Goal: Transaction & Acquisition: Purchase product/service

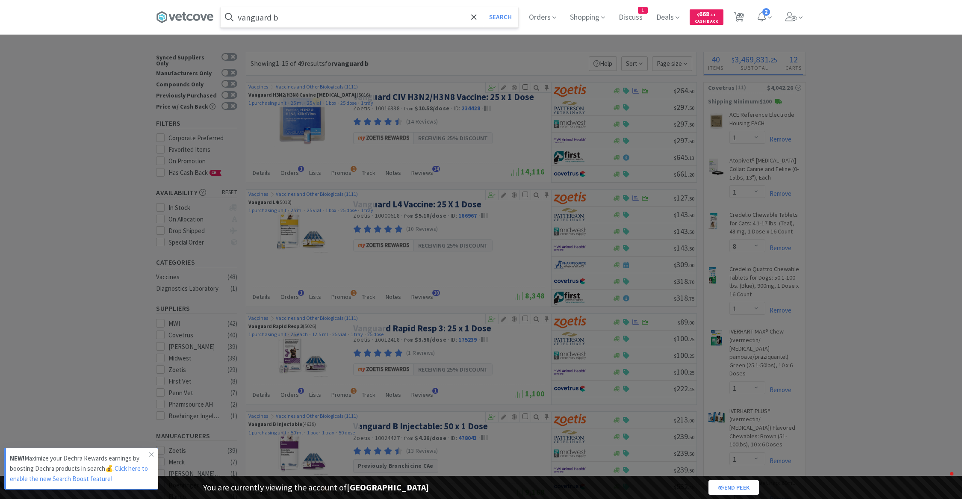
select select "1"
select select "8"
select select "1"
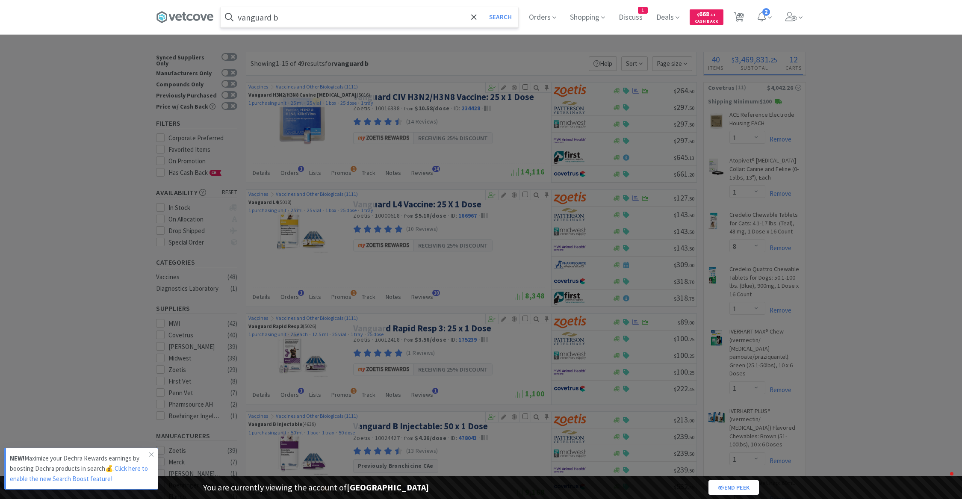
select select "1"
select select "2"
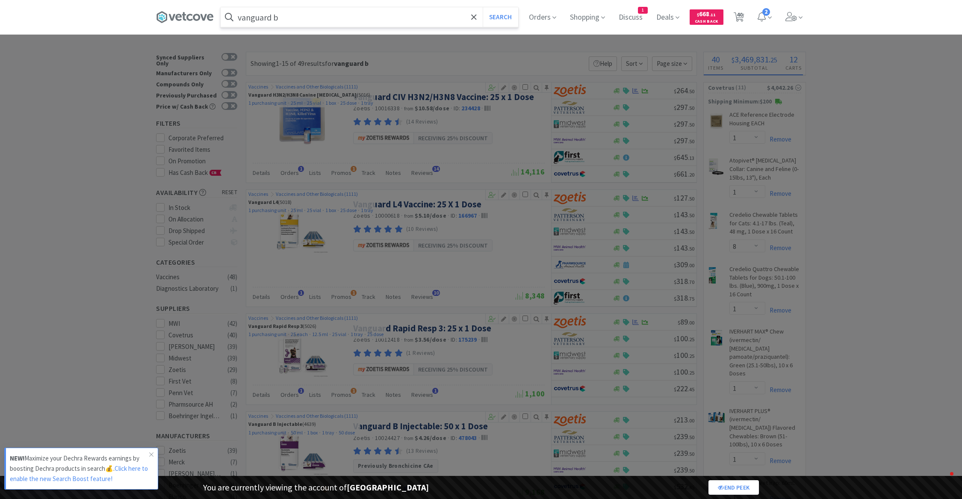
select select "2"
select select "1"
select select "2"
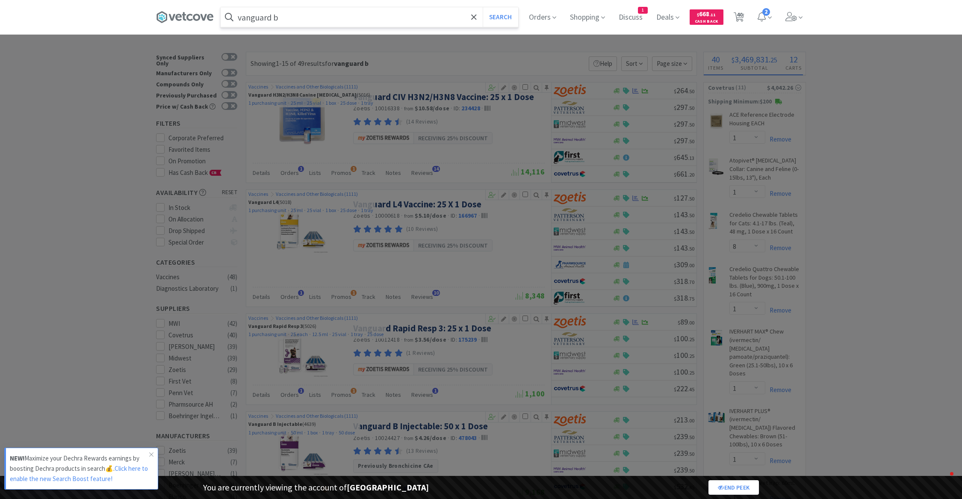
select select "1"
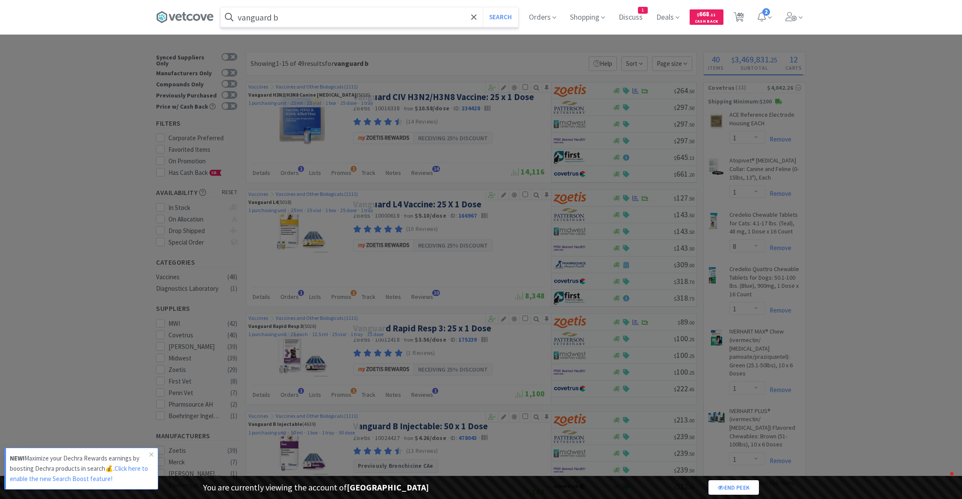
select select "1"
select select "2"
select select "1"
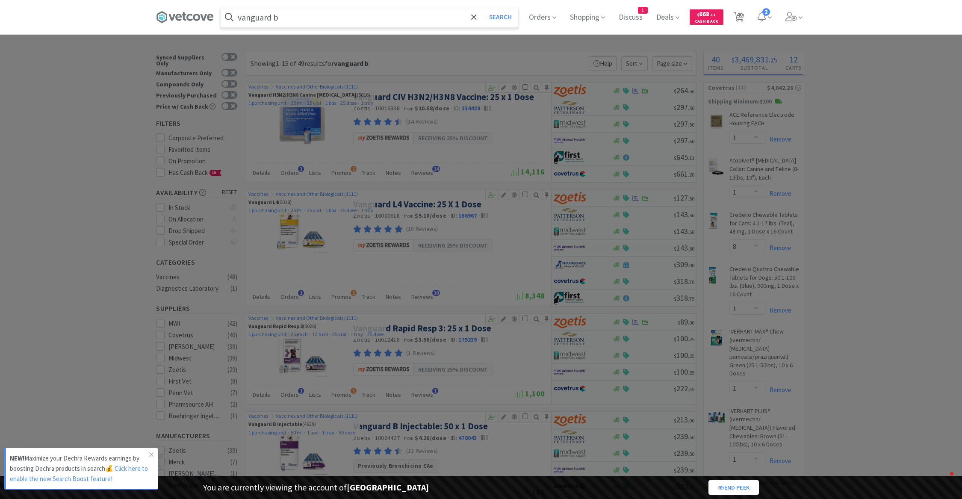
select select "1"
select select "3"
select select "2"
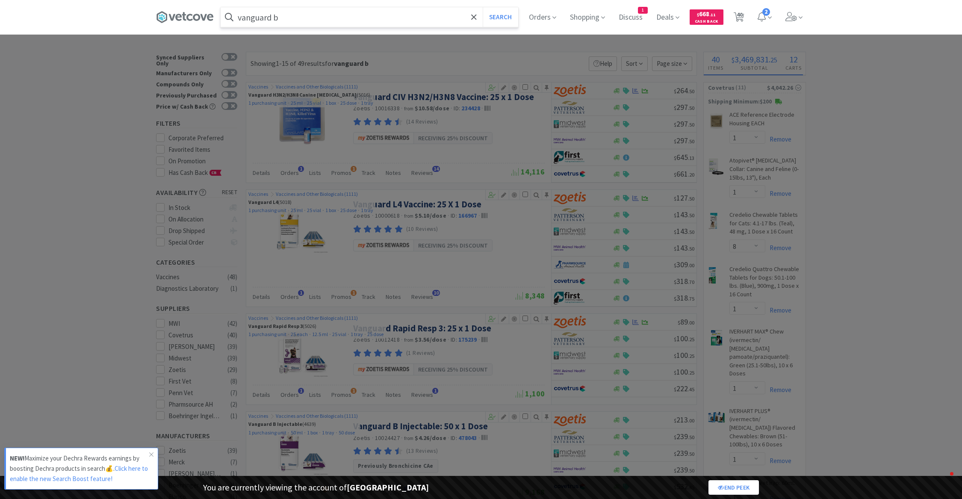
select select "3"
select select "1"
select select "99999"
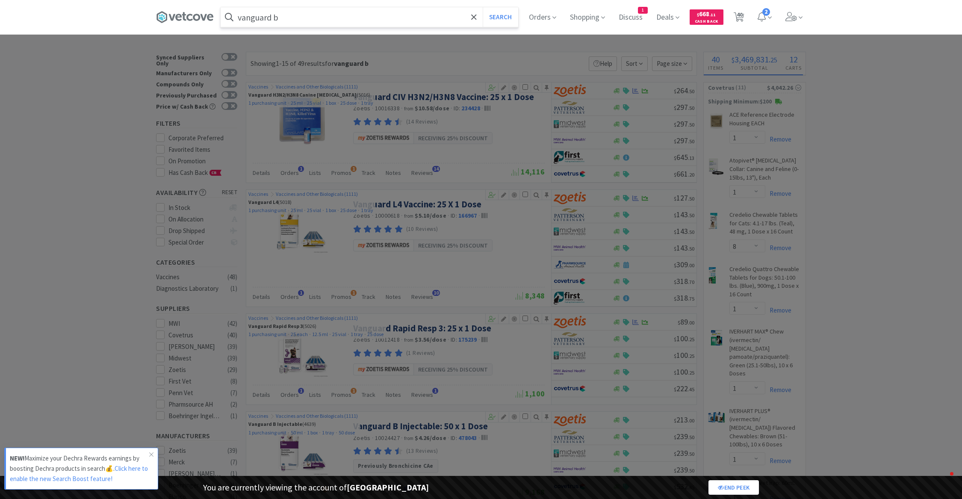
select select "1"
select select "99975"
select select "99999"
select select "3"
click at [292, 18] on input "vanguard b" at bounding box center [370, 17] width 298 height 20
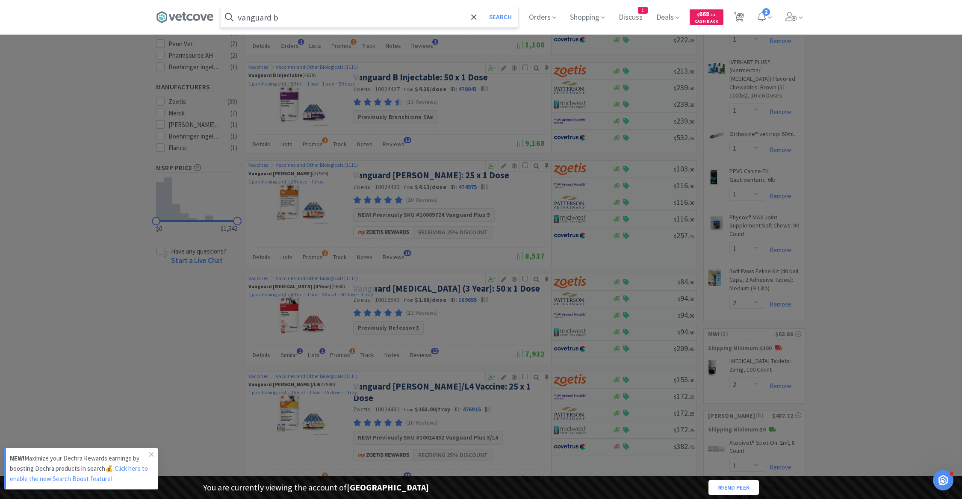
click at [292, 18] on input "vanguard b" at bounding box center [370, 17] width 298 height 20
click at [483, 7] on button "Search" at bounding box center [500, 17] width 35 height 20
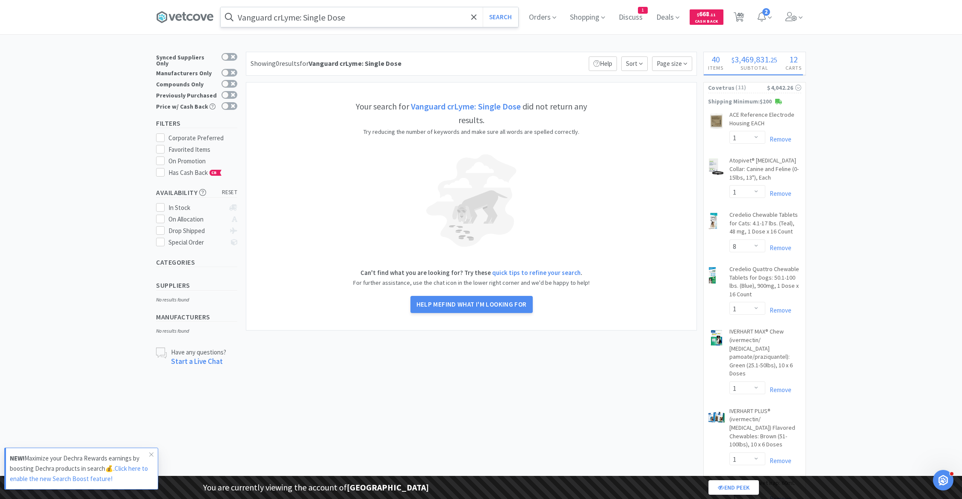
click at [374, 18] on input "Vanguard crLyme: Single Dose" at bounding box center [370, 17] width 298 height 20
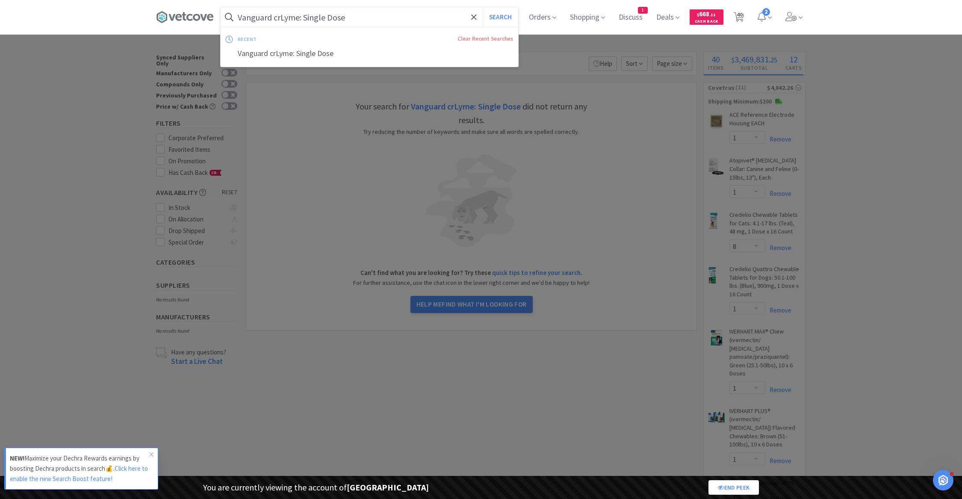
click at [366, 18] on input "Vanguard crLyme: Single Dose" at bounding box center [370, 17] width 298 height 20
drag, startPoint x: 299, startPoint y: 18, endPoint x: 399, endPoint y: 40, distance: 102.5
click at [399, 27] on div "Vanguard crLyme: Single Dose Search recent Clear Recent Searches Vanguard crLym…" at bounding box center [370, 17] width 298 height 20
type input "Vanguard crLyme"
click at [483, 7] on button "Search" at bounding box center [500, 17] width 35 height 20
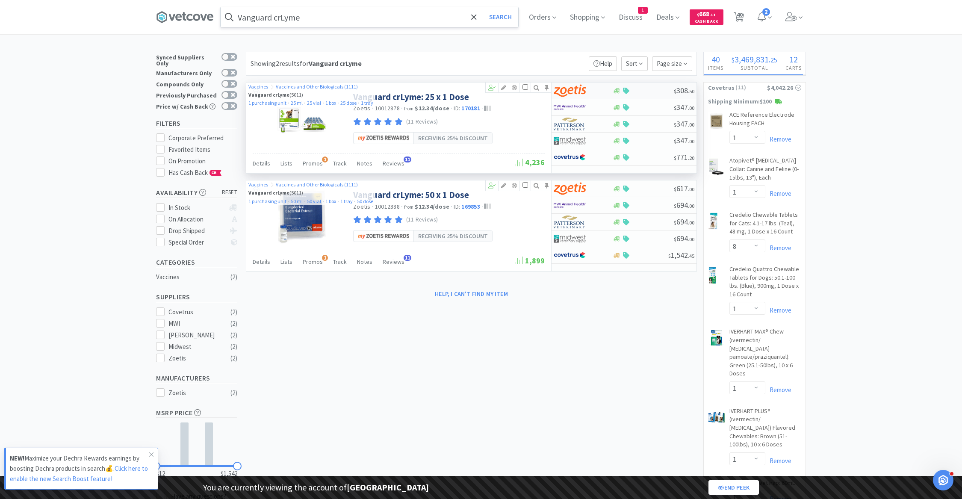
click at [584, 87] on img at bounding box center [570, 90] width 32 height 13
select select "25"
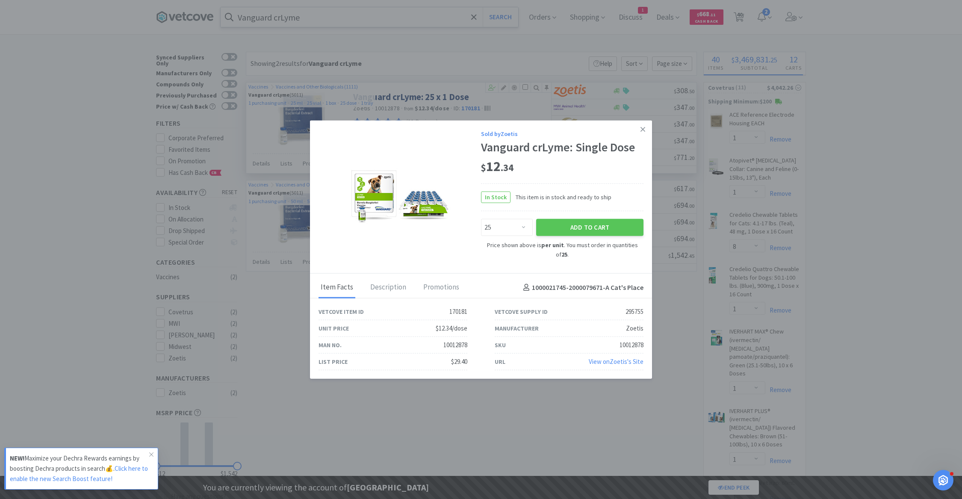
click at [633, 309] on div "295755" at bounding box center [635, 312] width 18 height 10
copy div "295755"
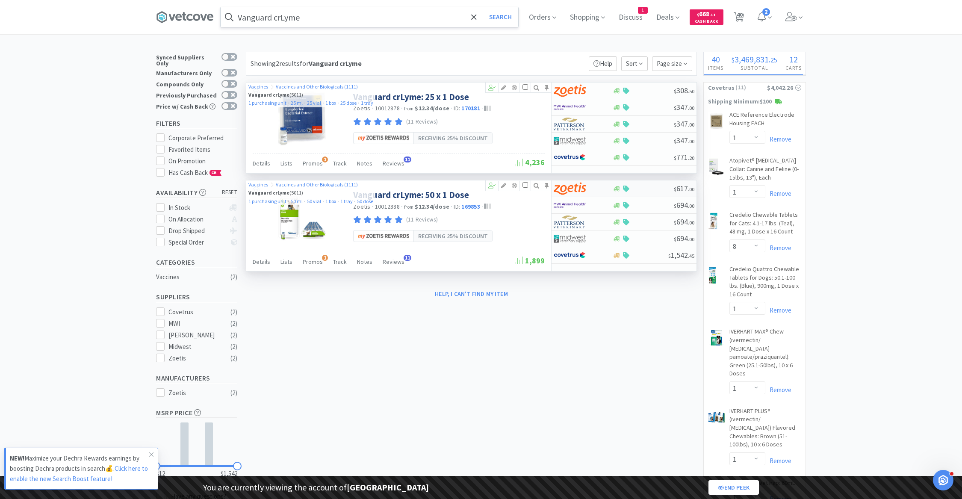
click at [593, 184] on div at bounding box center [577, 188] width 47 height 15
select select "50"
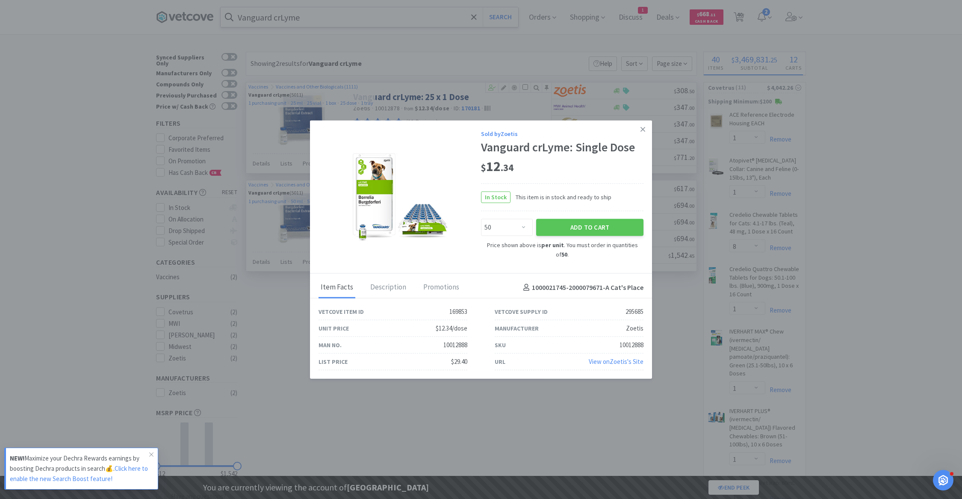
click at [633, 309] on div "295685" at bounding box center [635, 312] width 18 height 10
copy div "295685"
